Goal: Task Accomplishment & Management: Complete application form

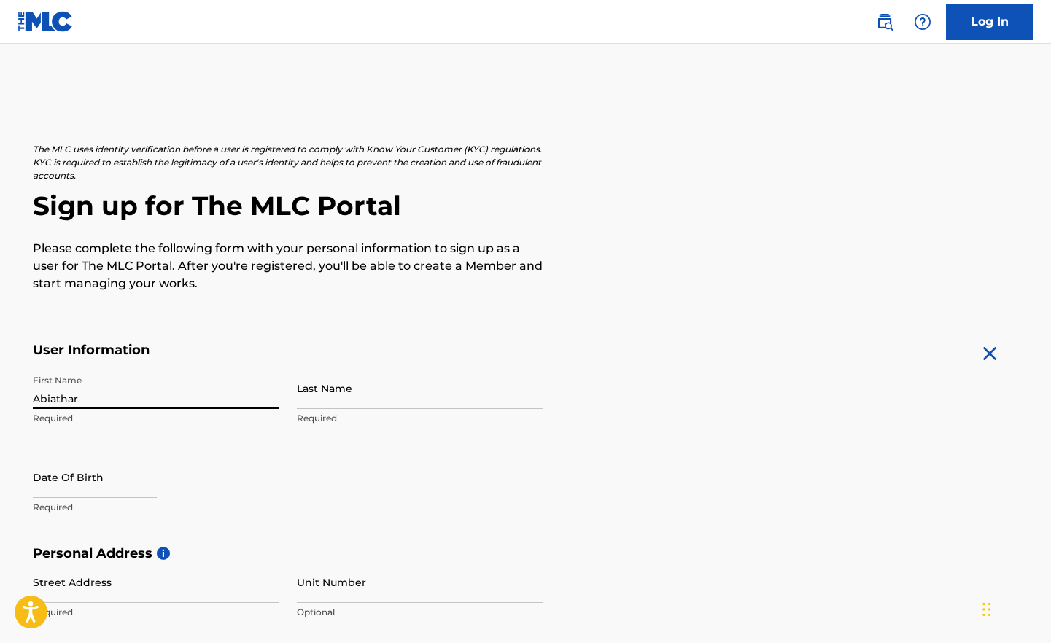
type input "Abiathar"
click at [373, 403] on input "Last Name" at bounding box center [420, 389] width 247 height 42
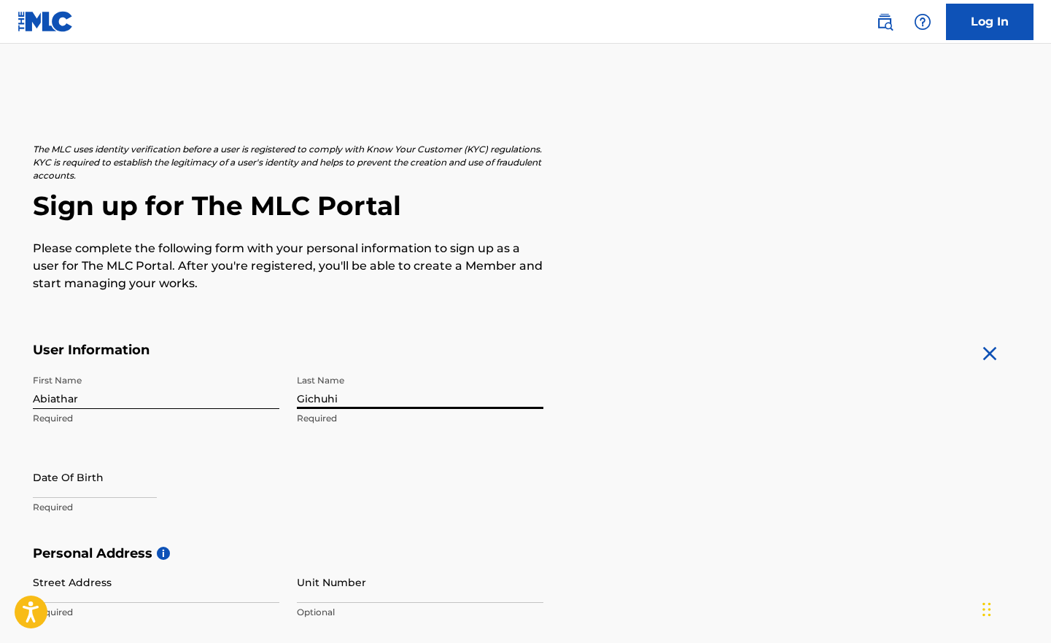
type input "Gichuhi"
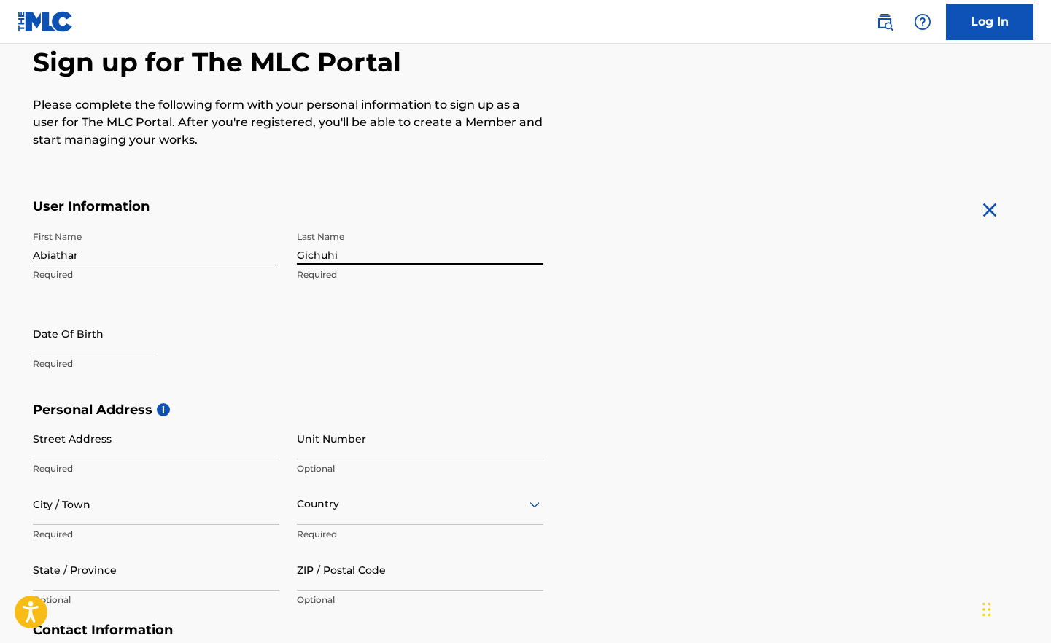
scroll to position [150, 0]
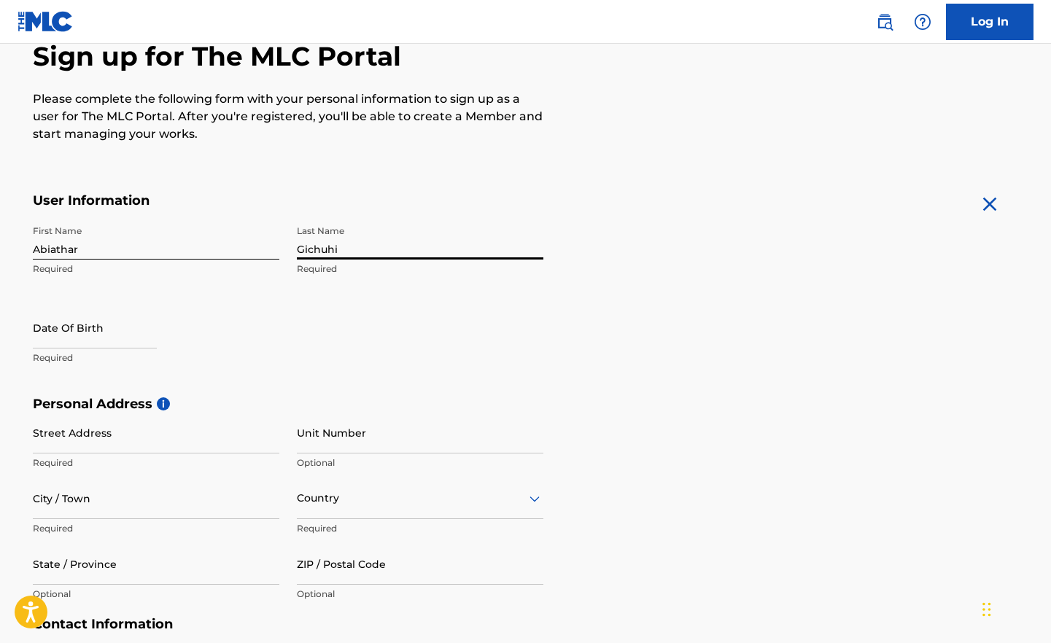
click at [100, 327] on input "text" at bounding box center [95, 328] width 124 height 42
select select "7"
select select "2025"
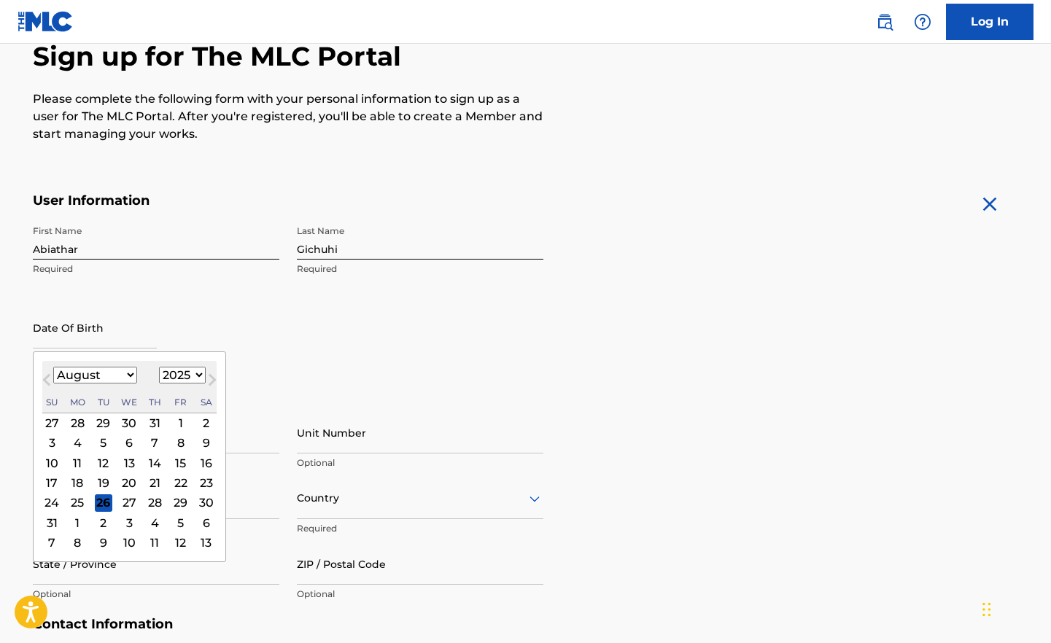
click at [201, 377] on button "Next Month" at bounding box center [212, 382] width 23 height 23
select select "8"
click at [195, 373] on select "1900 1901 1902 1903 1904 1905 1906 1907 1908 1909 1910 1911 1912 1913 1914 1915…" at bounding box center [182, 375] width 47 height 17
click at [159, 367] on select "1900 1901 1902 1903 1904 1905 1906 1907 1908 1909 1910 1911 1912 1913 1914 1915…" at bounding box center [182, 375] width 47 height 17
click at [195, 375] on select "1900 1901 1902 1903 1904 1905 1906 1907 1908 1909 1910 1911 1912 1913 1914 1915…" at bounding box center [182, 375] width 47 height 17
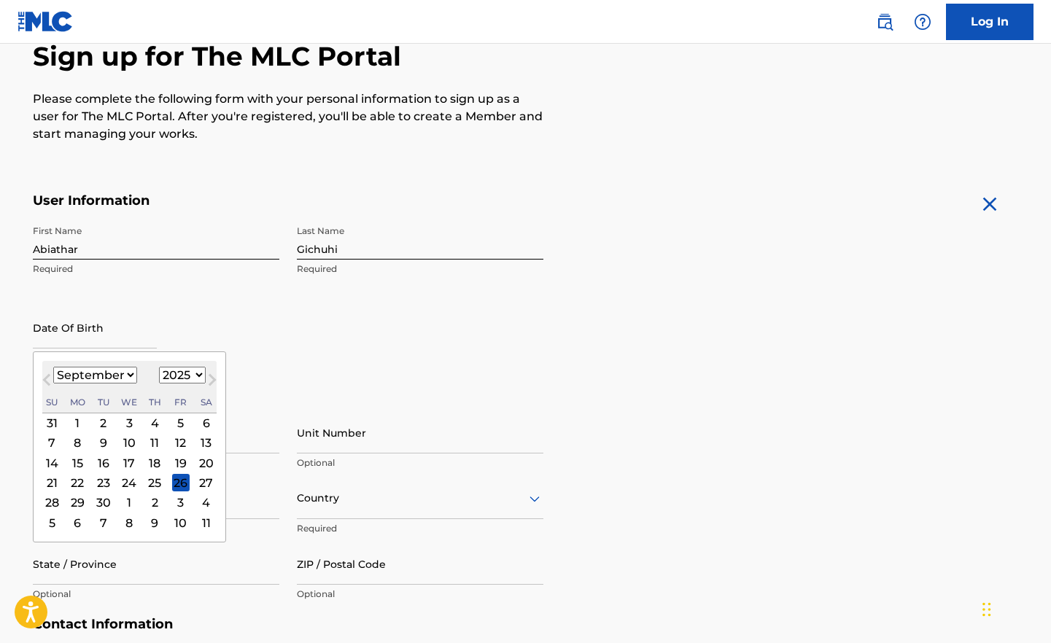
select select "1997"
click at [159, 367] on select "1900 1901 1902 1903 1904 1905 1906 1907 1908 1909 1910 1911 1912 1913 1914 1915…" at bounding box center [182, 375] width 47 height 17
click at [122, 373] on select "January February March April May June July August September October November De…" at bounding box center [95, 375] width 84 height 17
select select "1"
click at [53, 367] on select "January February March April May June July August September October November De…" at bounding box center [95, 375] width 84 height 17
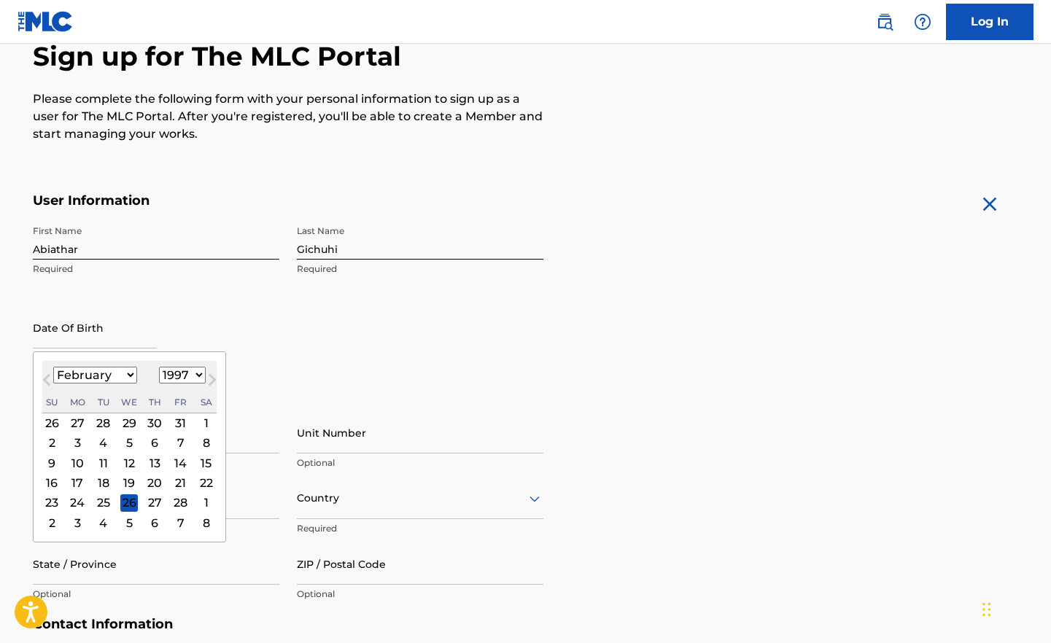
click at [50, 501] on div "23" at bounding box center [52, 504] width 18 height 18
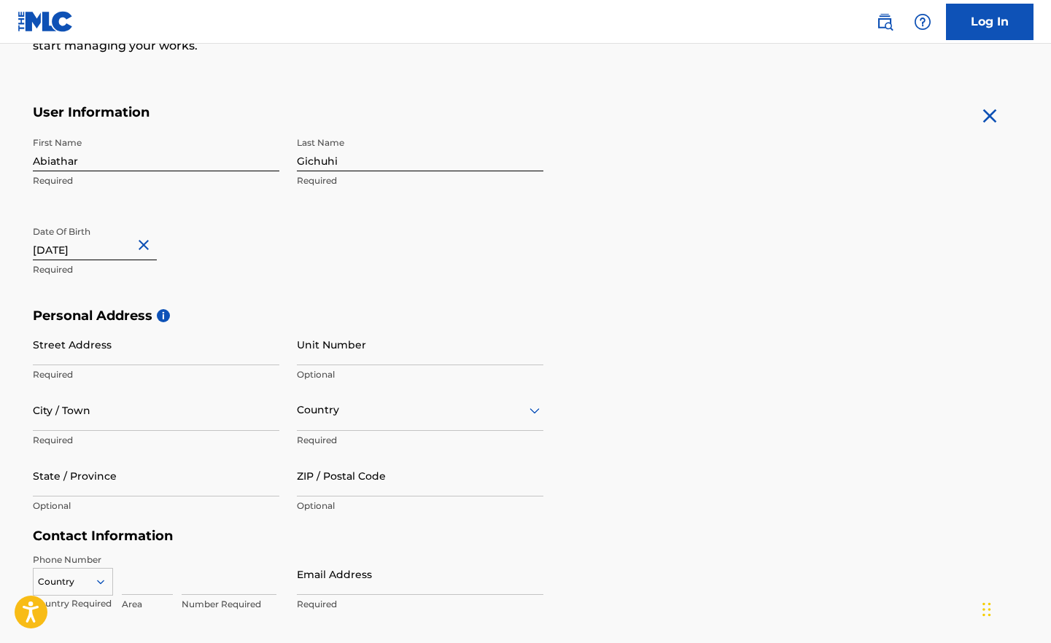
scroll to position [239, 0]
click at [123, 356] on input "Street Address" at bounding box center [156, 344] width 247 height 42
type input "Kerarapon Drive"
type input "[GEOGRAPHIC_DATA]"
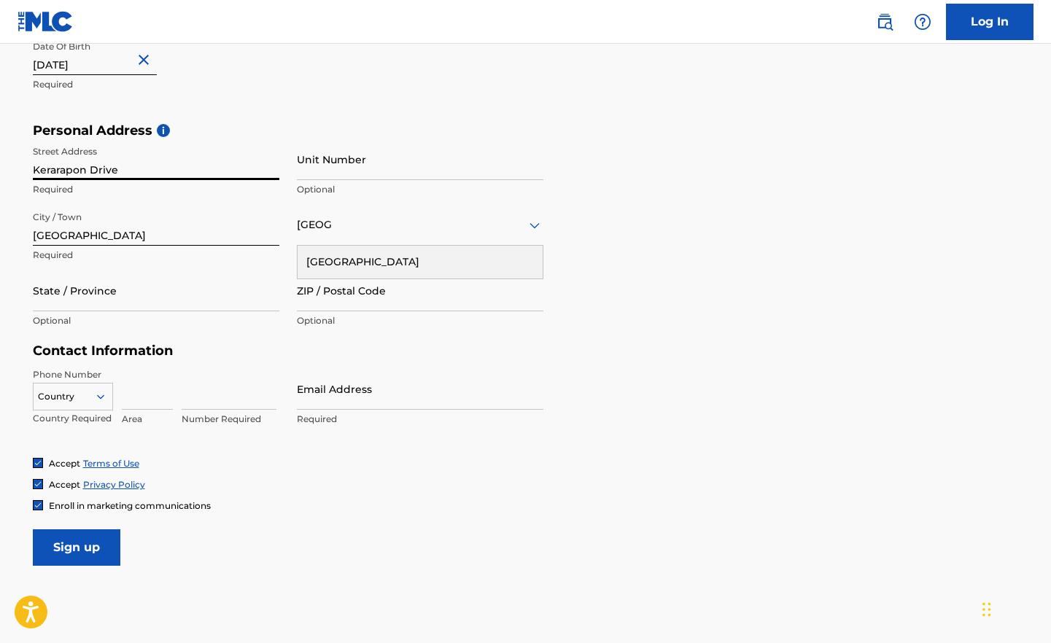
scroll to position [425, 0]
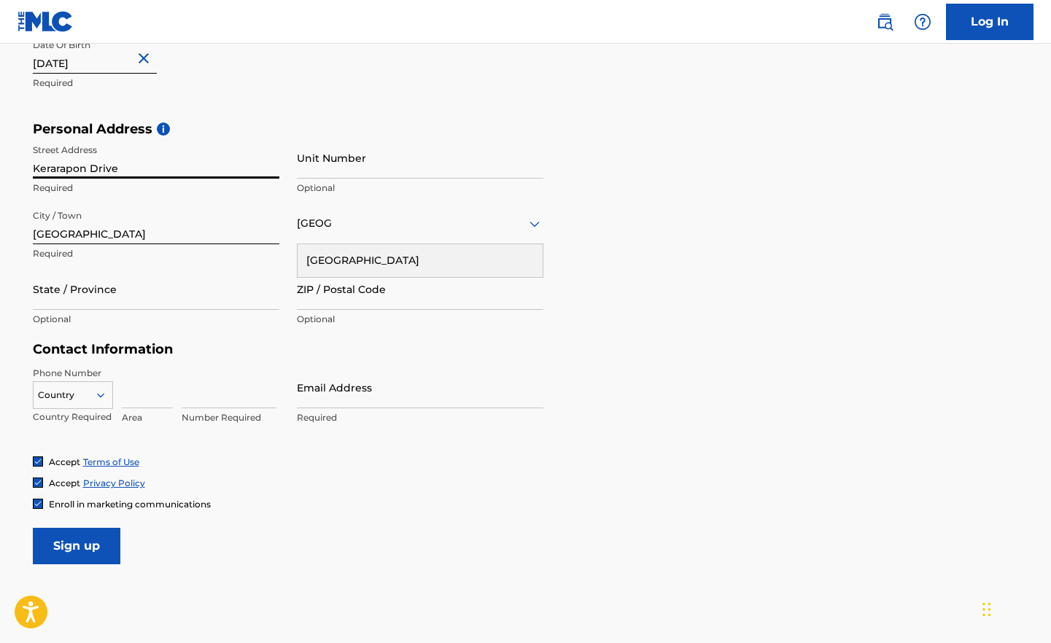
click at [94, 397] on icon at bounding box center [100, 395] width 13 height 13
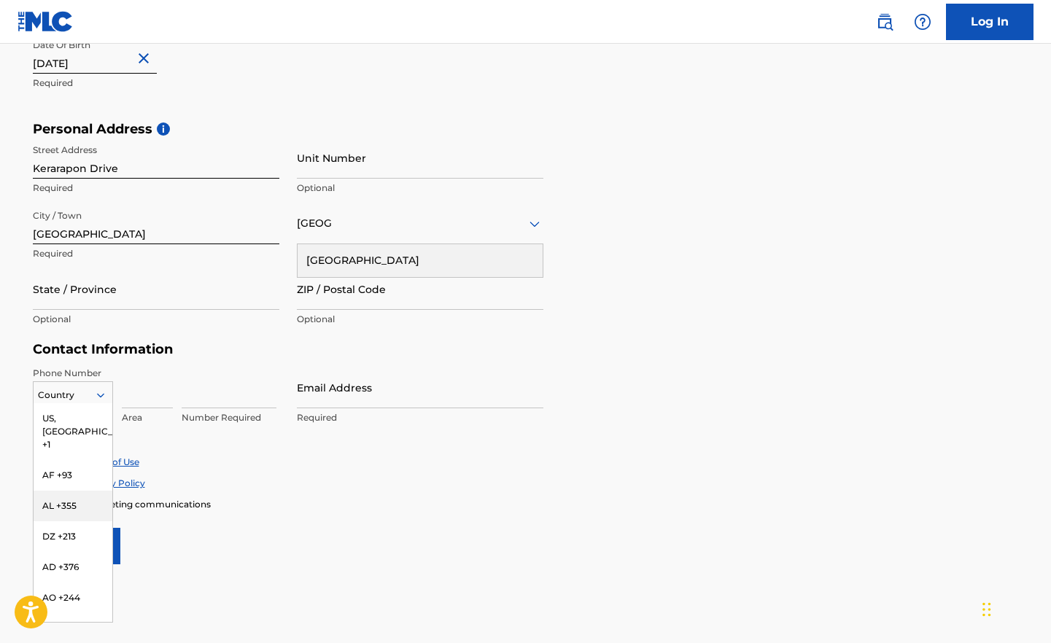
type input "k"
click at [66, 516] on div "KE +254" at bounding box center [73, 522] width 79 height 31
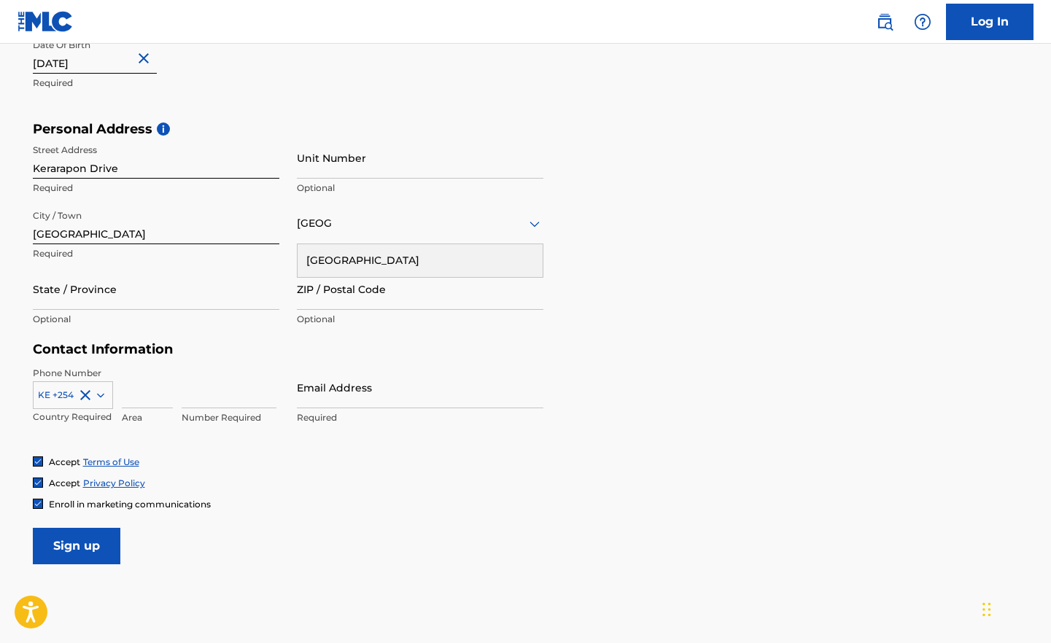
click at [199, 400] on input at bounding box center [229, 388] width 95 height 42
type input "0704492788"
click at [322, 396] on input "Email Address" at bounding box center [420, 388] width 247 height 42
type input "[EMAIL_ADDRESS][DOMAIN_NAME]"
click at [81, 542] on input "Sign up" at bounding box center [77, 546] width 88 height 36
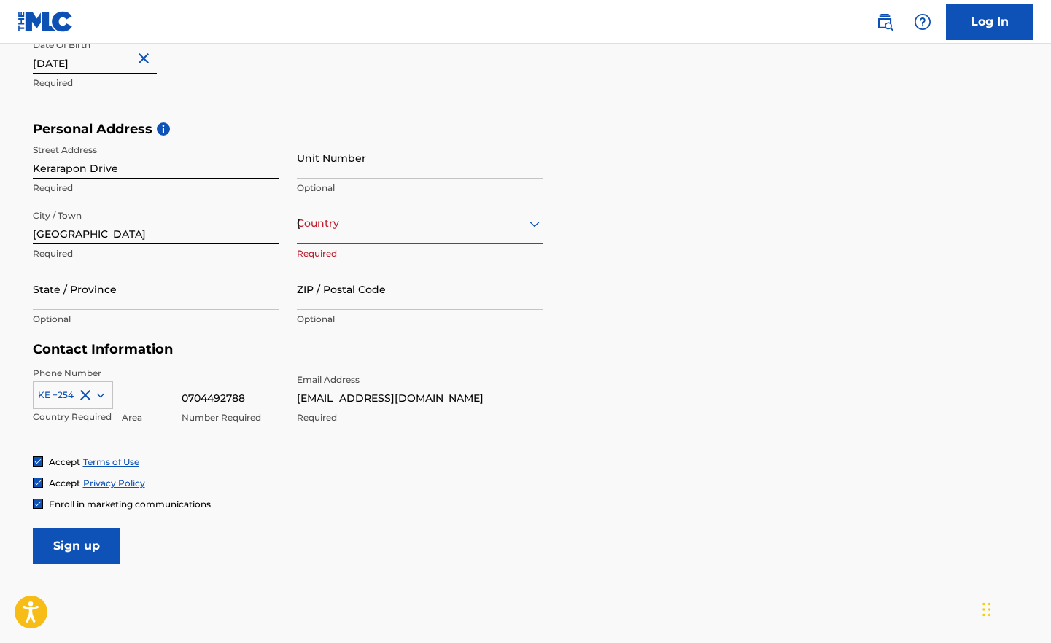
click at [86, 552] on input "Sign up" at bounding box center [77, 546] width 88 height 36
click at [393, 226] on div "[GEOGRAPHIC_DATA]" at bounding box center [420, 223] width 247 height 18
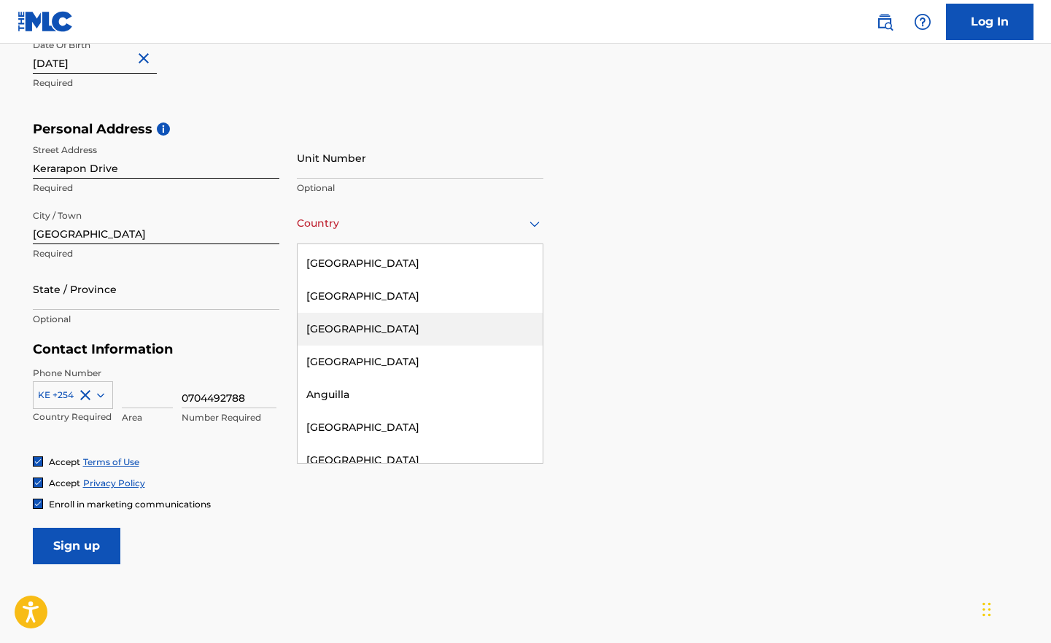
type input "k"
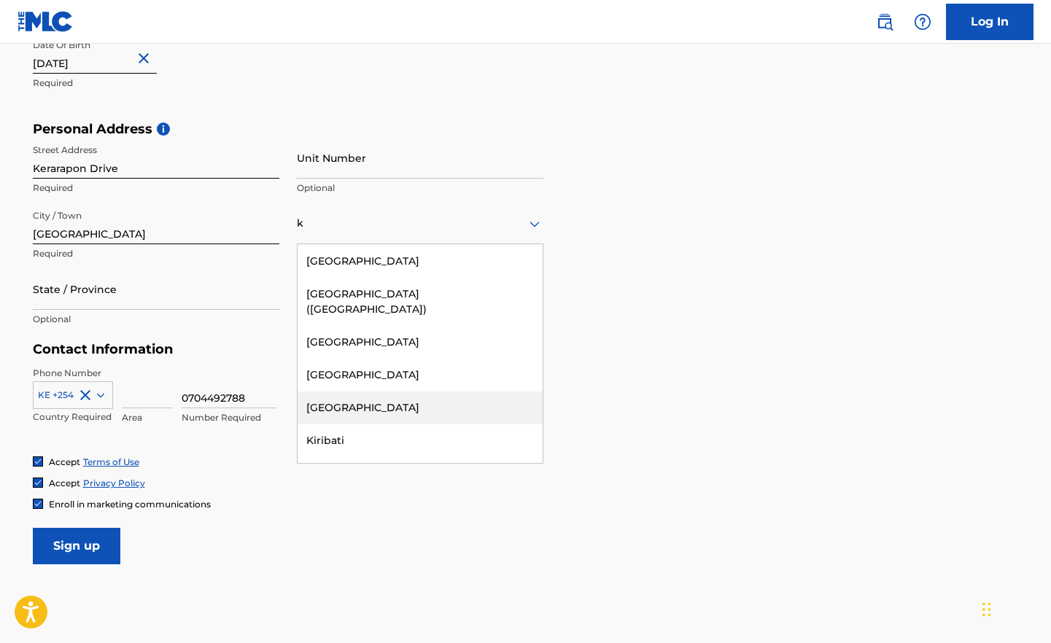
click at [383, 392] on div "[GEOGRAPHIC_DATA]" at bounding box center [420, 408] width 245 height 33
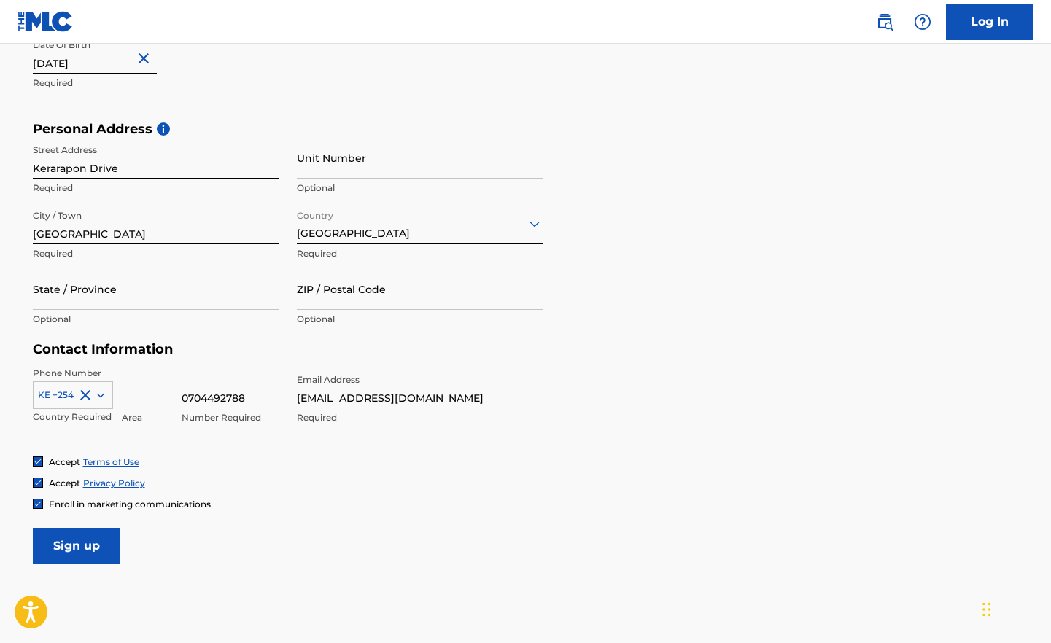
click at [94, 549] on input "Sign up" at bounding box center [77, 546] width 88 height 36
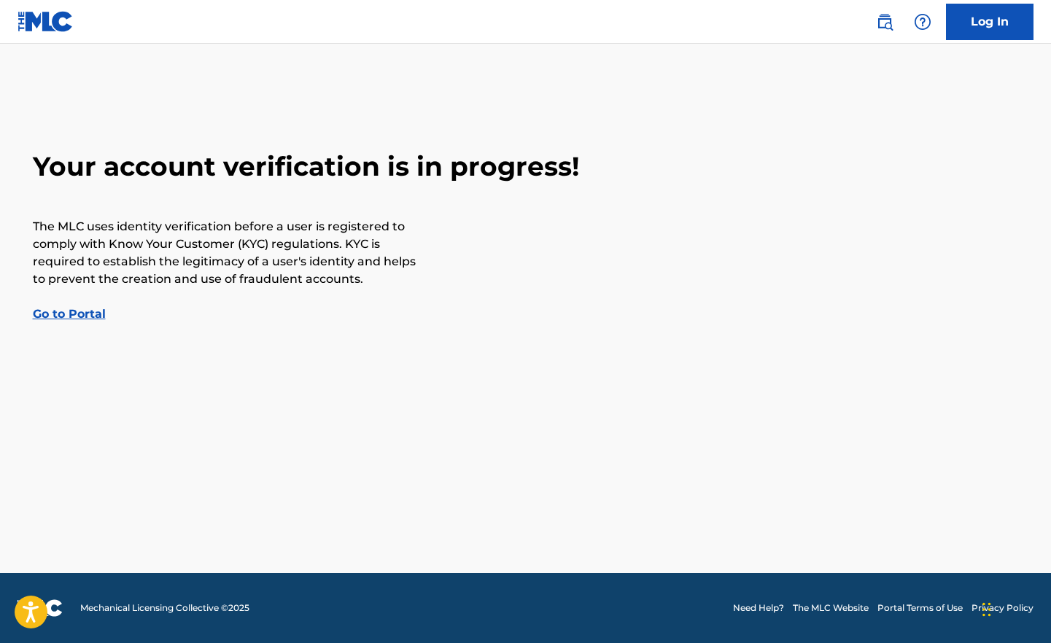
click at [75, 311] on link "Go to Portal" at bounding box center [69, 314] width 73 height 14
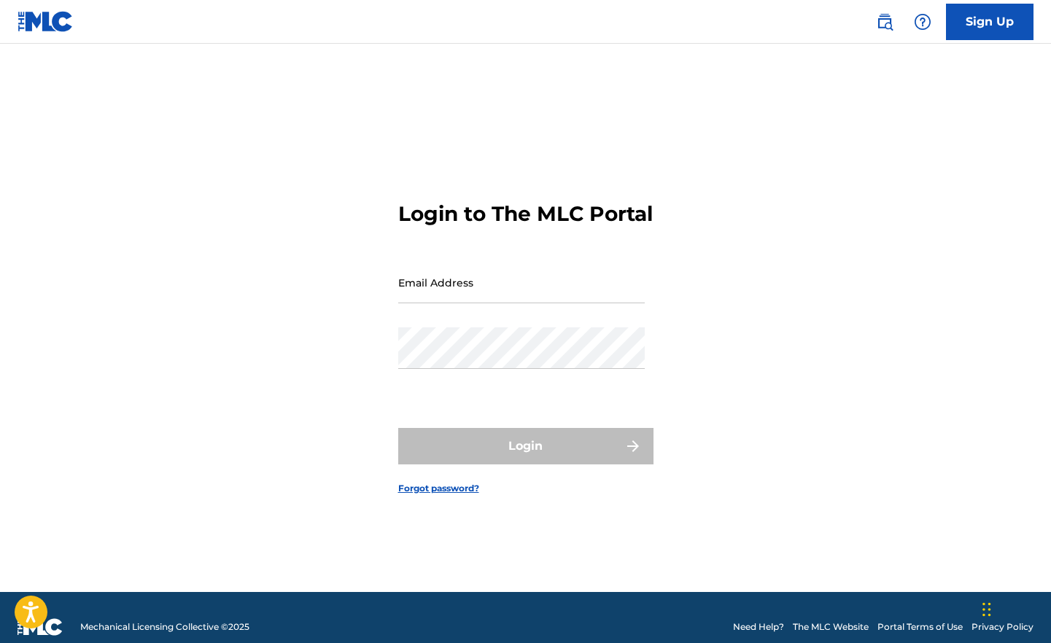
click at [1006, 22] on link "Sign Up" at bounding box center [990, 22] width 88 height 36
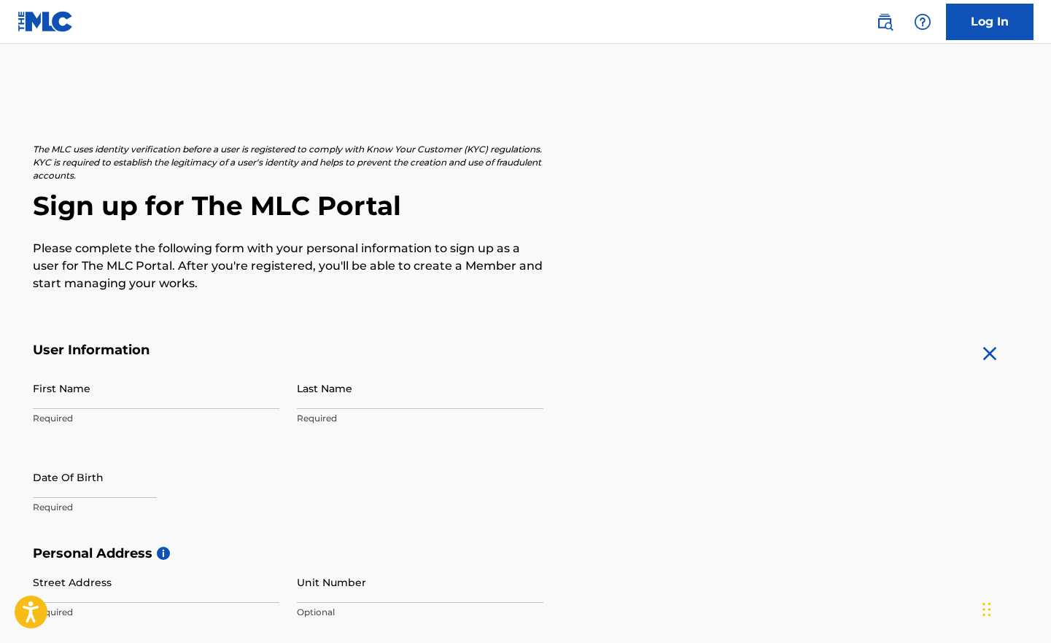
click at [163, 399] on input "First Name" at bounding box center [156, 389] width 247 height 42
type input "Abiathar"
click at [365, 398] on input "Last Name" at bounding box center [420, 389] width 247 height 42
type input "Gichuhi"
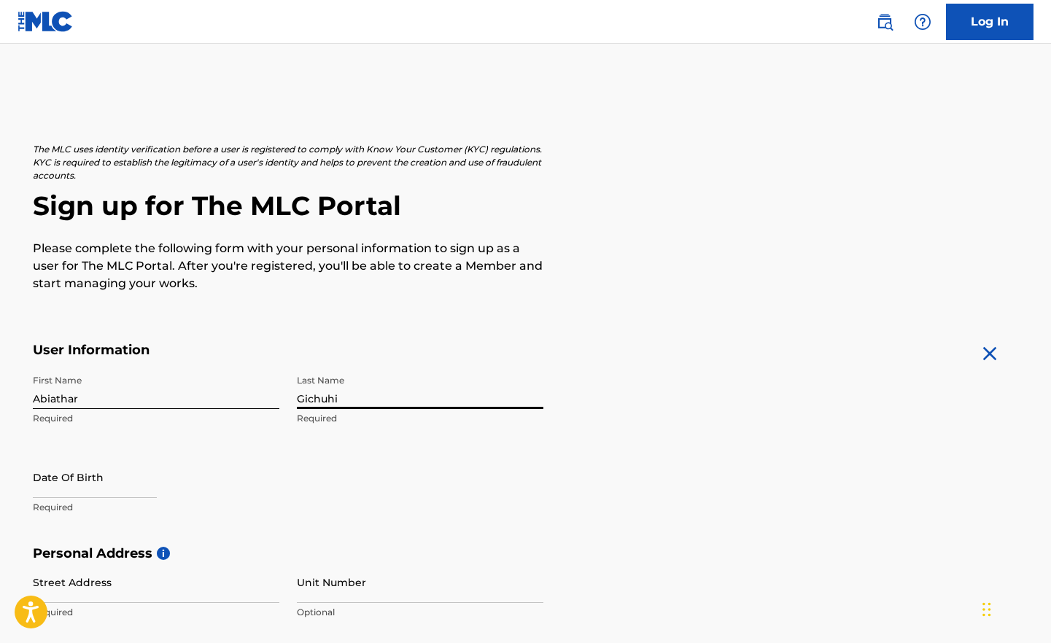
click at [67, 496] on input "text" at bounding box center [95, 478] width 124 height 42
select select "7"
select select "2025"
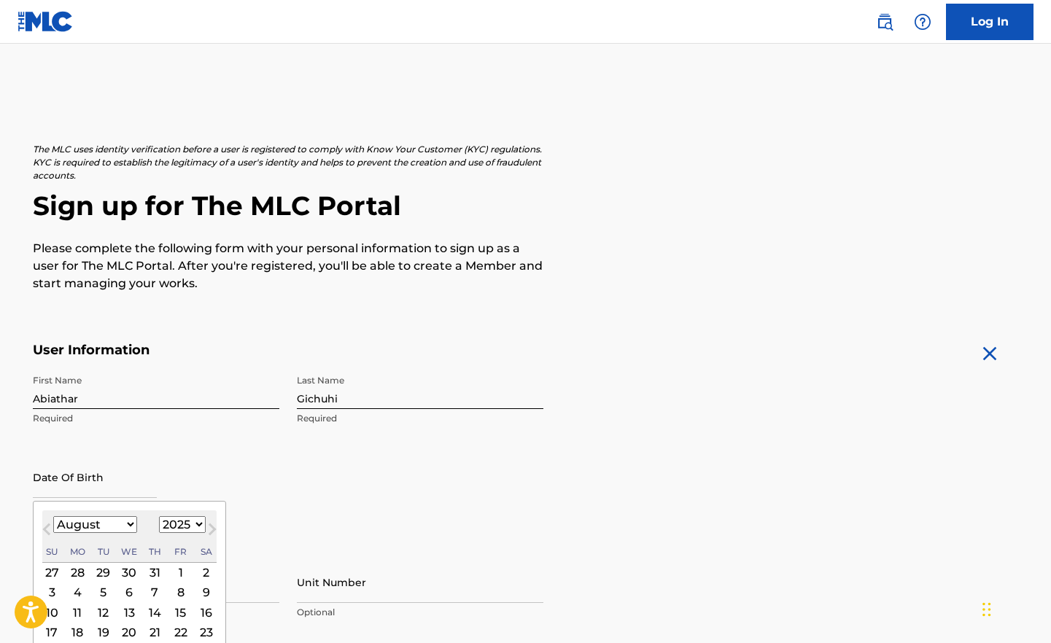
type input "[DATE]"
select select "1"
select select "1997"
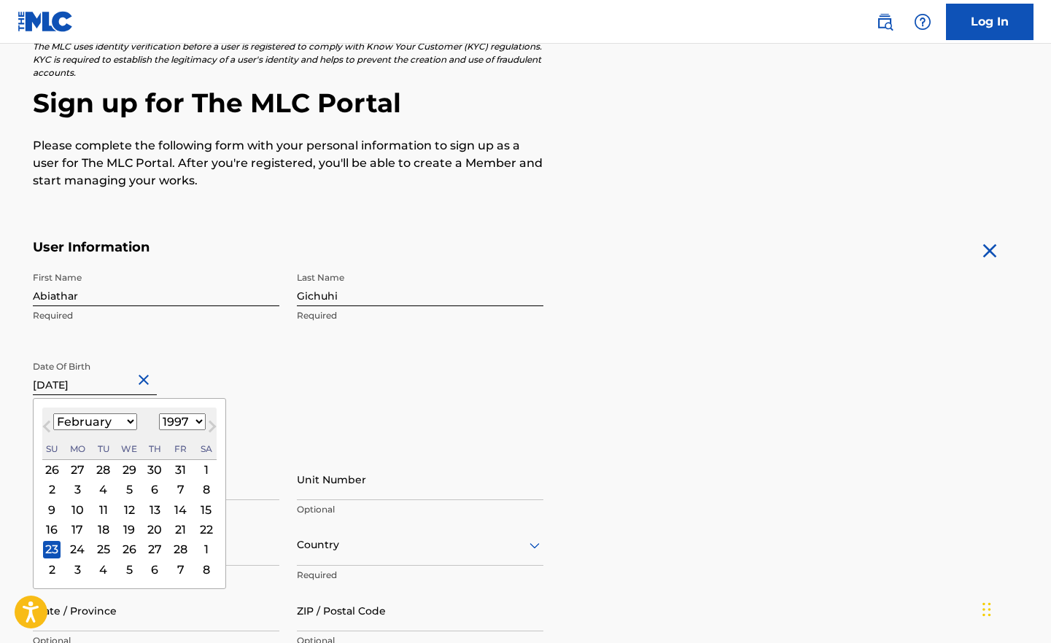
scroll to position [105, 0]
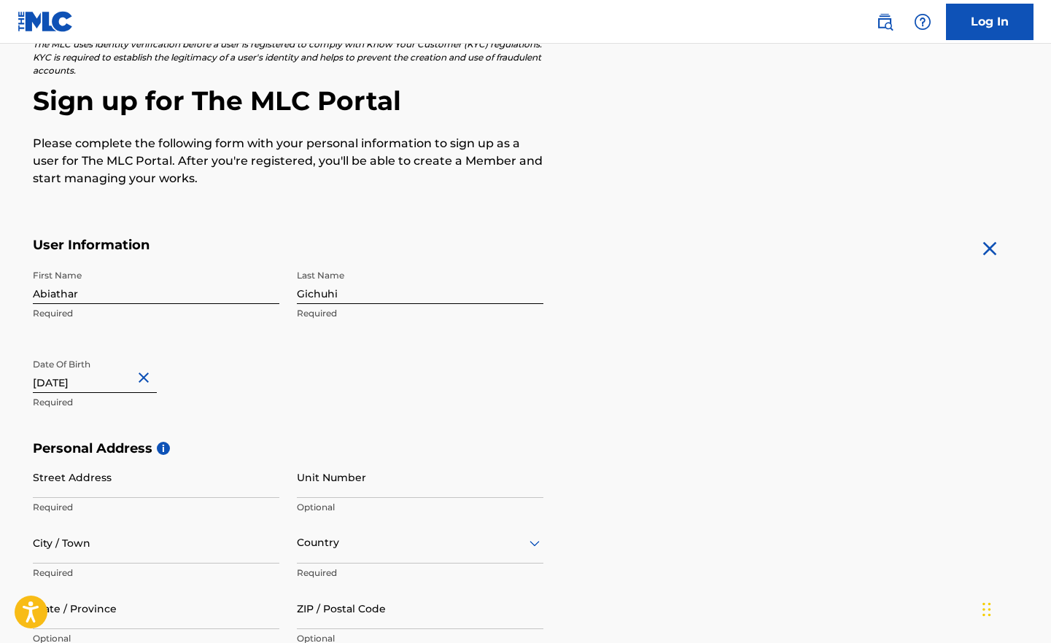
click at [154, 489] on input "Street Address" at bounding box center [156, 478] width 247 height 42
type input "Kerarapon Drive"
type input "[GEOGRAPHIC_DATA]"
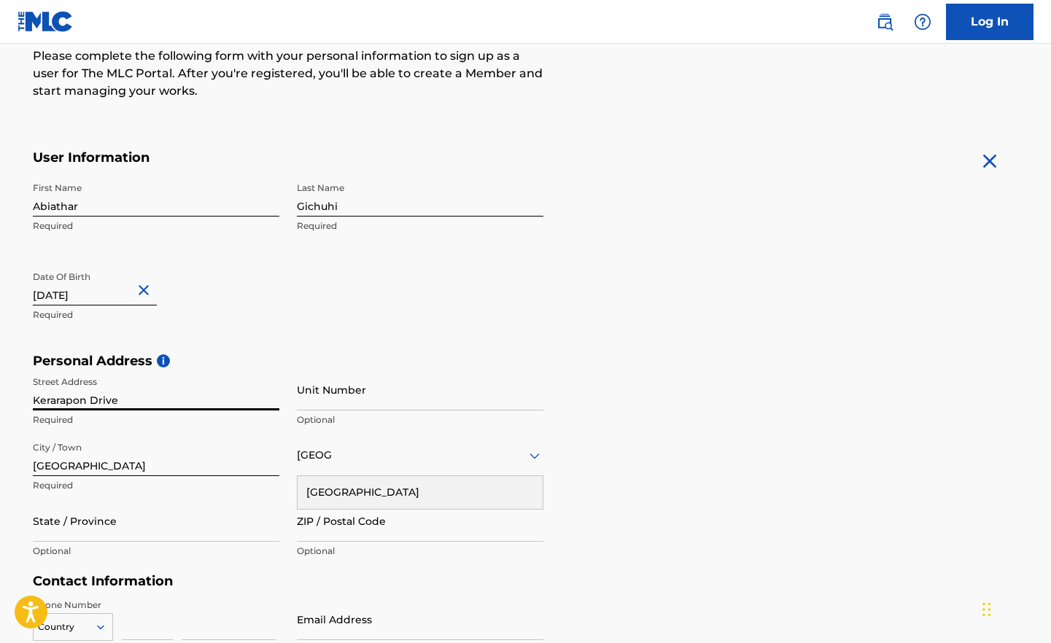
scroll to position [195, 0]
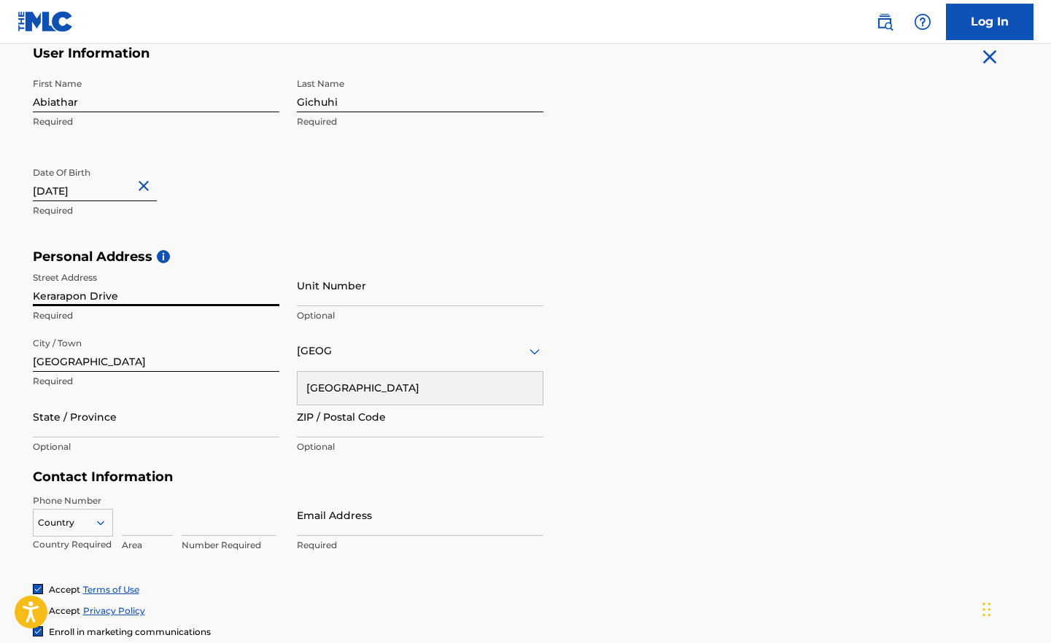
click at [91, 522] on div "Country" at bounding box center [73, 520] width 80 height 22
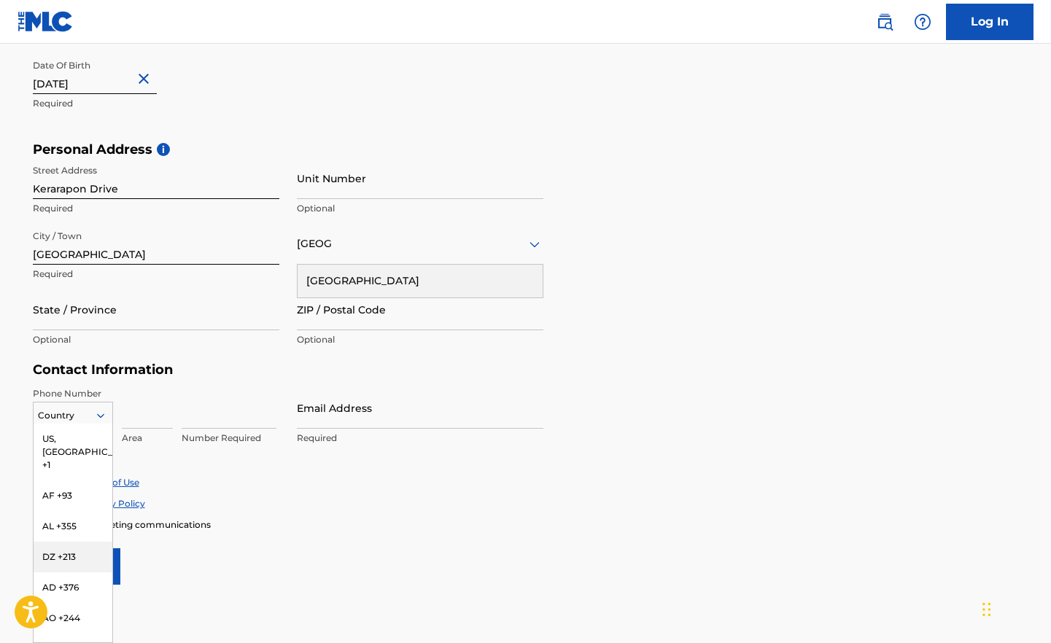
type input "k"
click at [72, 559] on div "KE +254" at bounding box center [73, 561] width 79 height 31
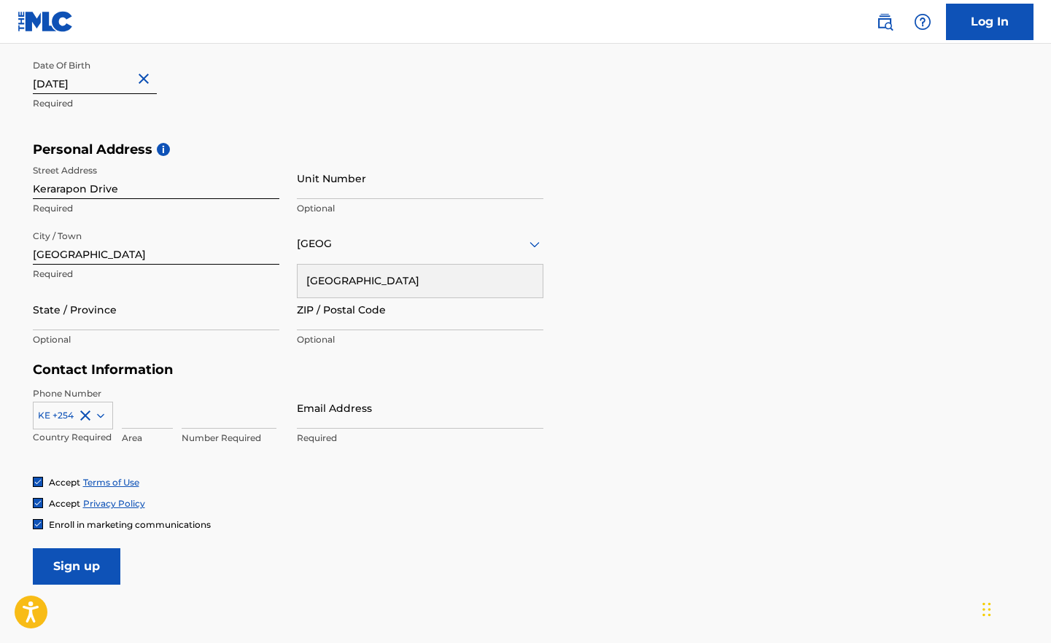
click at [198, 421] on input at bounding box center [229, 408] width 95 height 42
type input "0704492788"
click at [334, 420] on input "Email Address" at bounding box center [420, 408] width 247 height 42
type input "[EMAIL_ADDRESS][DOMAIN_NAME]"
click at [79, 568] on input "Sign up" at bounding box center [77, 567] width 88 height 36
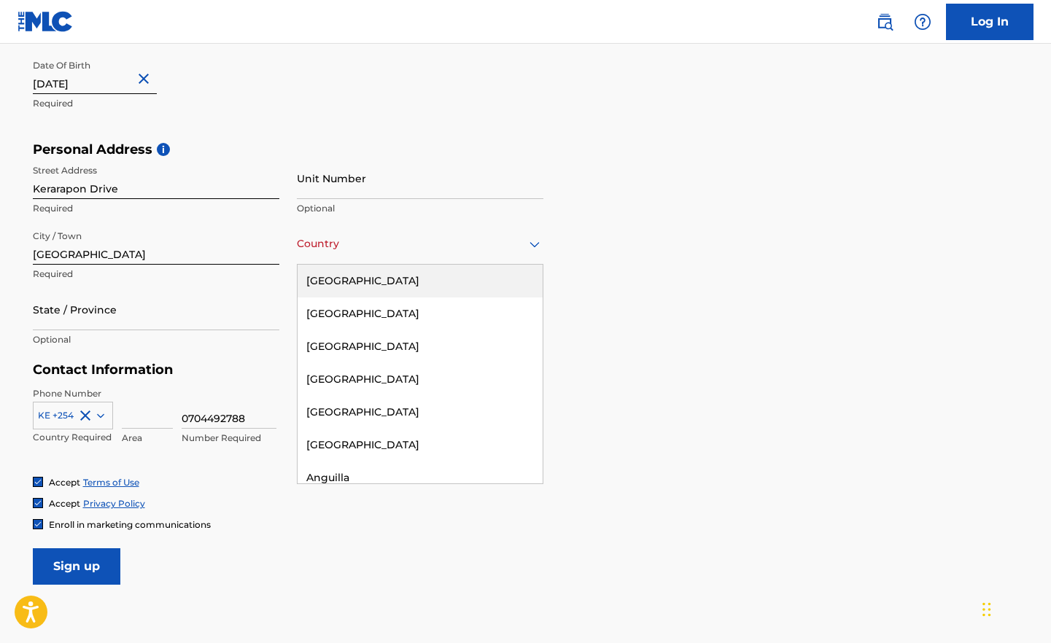
click at [379, 254] on div "Country" at bounding box center [420, 244] width 247 height 42
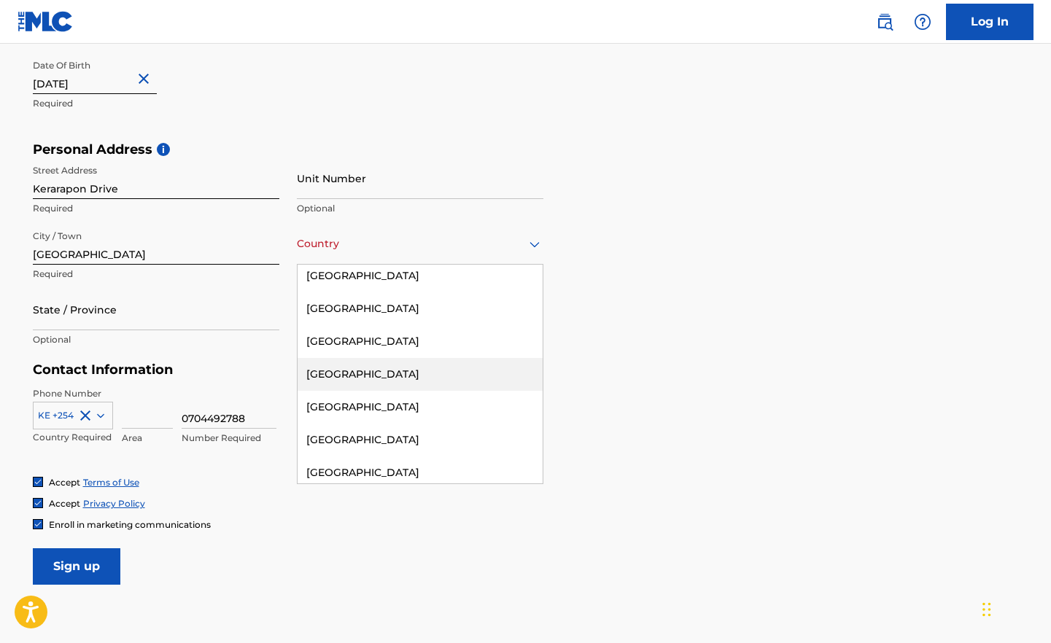
scroll to position [835, 0]
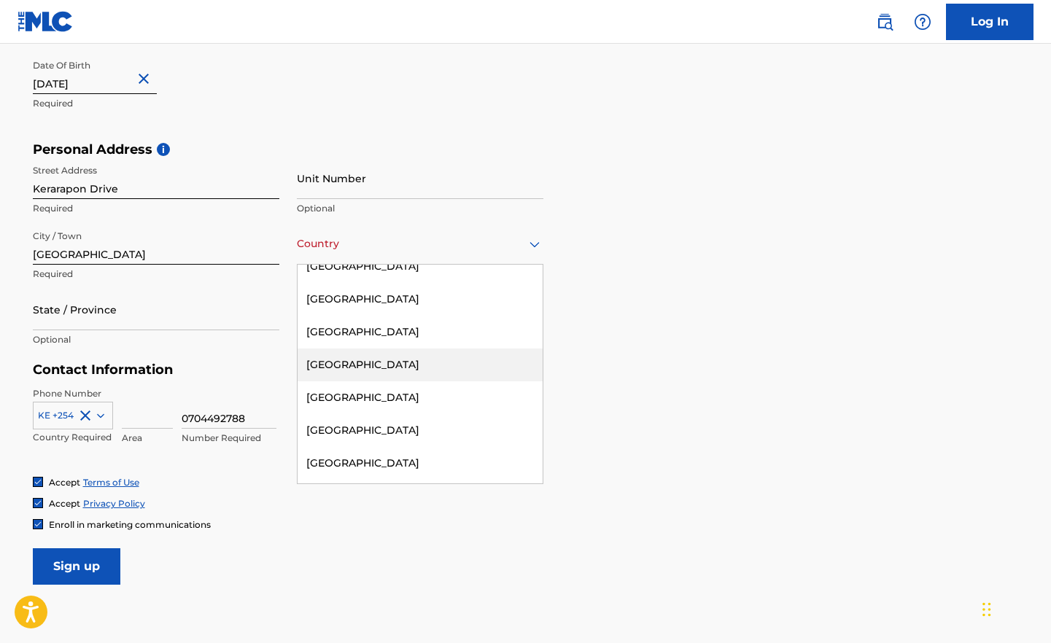
type input "k"
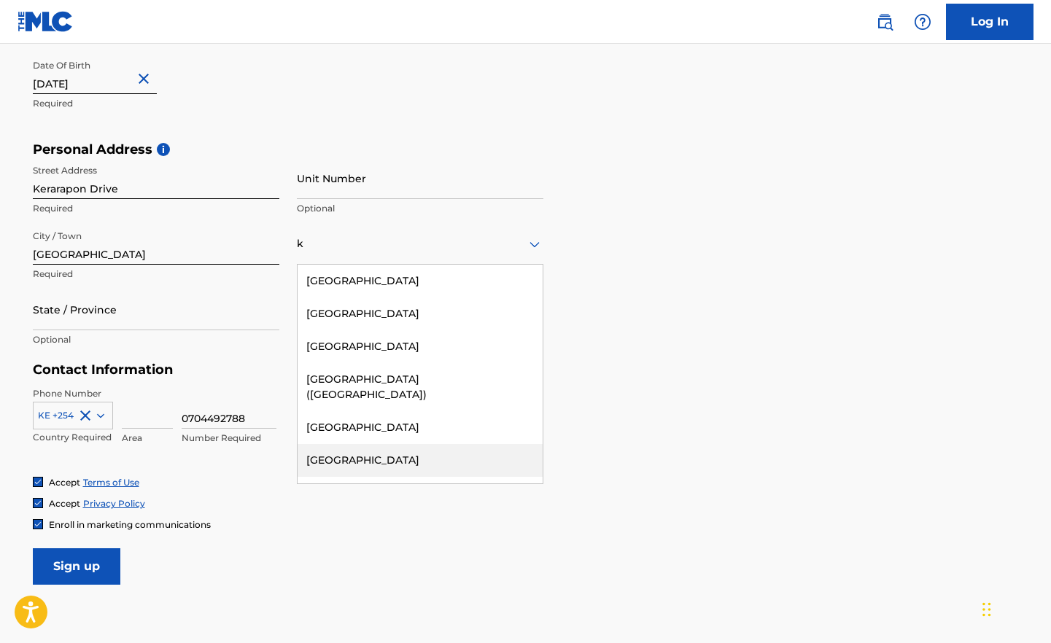
scroll to position [42, 0]
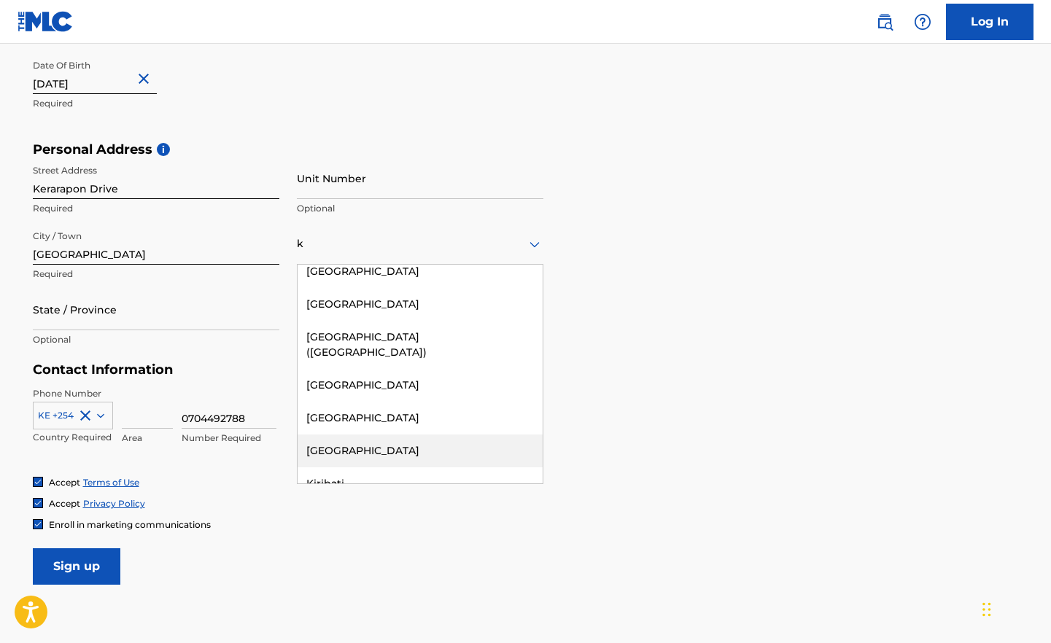
click at [373, 435] on div "[GEOGRAPHIC_DATA]" at bounding box center [420, 451] width 245 height 33
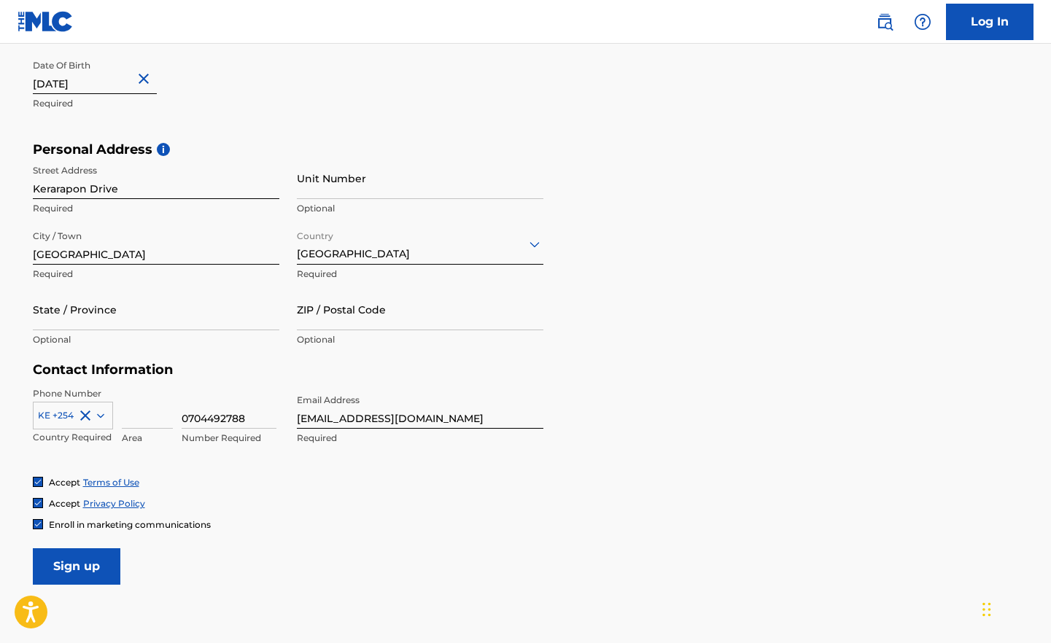
click at [88, 573] on input "Sign up" at bounding box center [77, 567] width 88 height 36
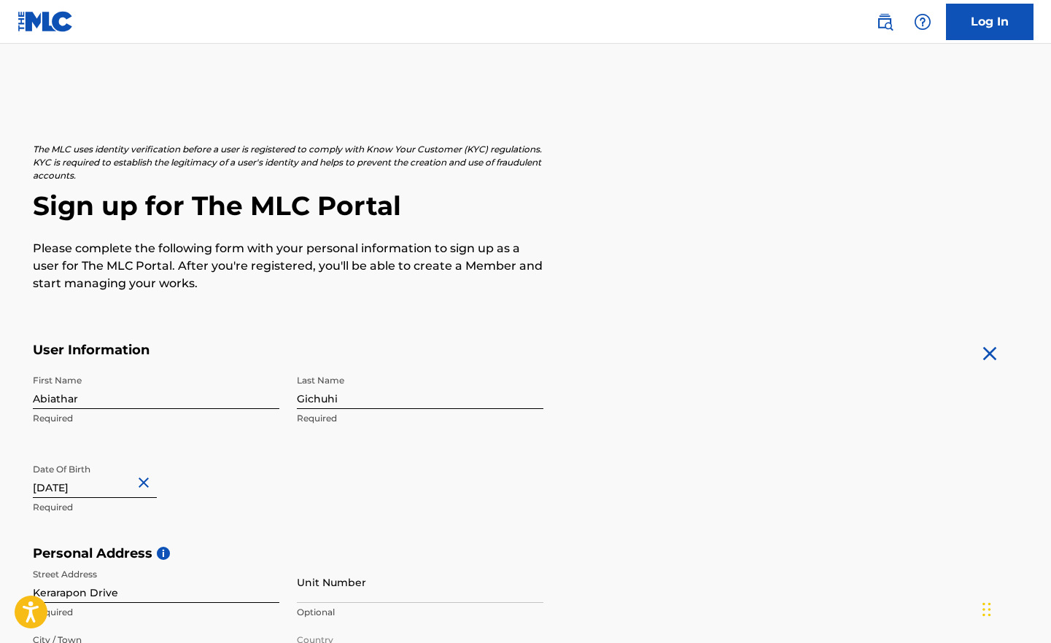
click at [980, 26] on link "Log In" at bounding box center [990, 22] width 88 height 36
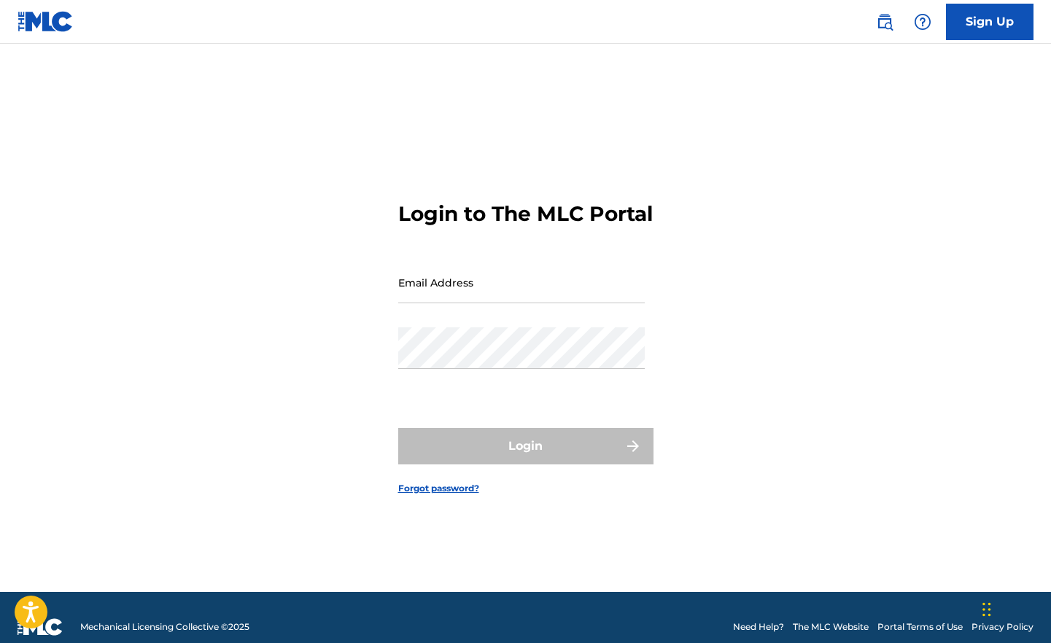
click at [481, 303] on input "Email Address" at bounding box center [521, 283] width 247 height 42
